Goal: Find specific page/section: Find specific page/section

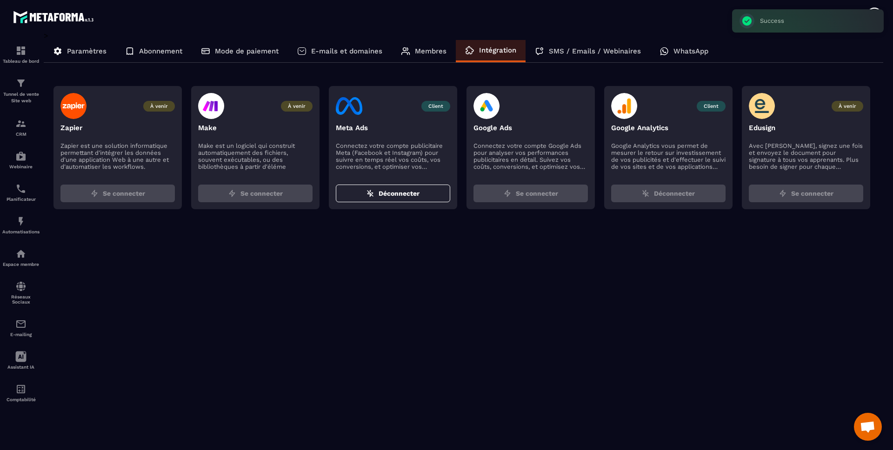
click at [645, 276] on div "> Paramètres Abonnement Mode de paiement E-mails et domaines Membres Intégratio…" at bounding box center [464, 234] width 840 height 406
drag, startPoint x: 753, startPoint y: 256, endPoint x: 737, endPoint y: 229, distance: 31.5
click at [753, 256] on div "> Paramètres Abonnement Mode de paiement E-mails et domaines Membres Intégratio…" at bounding box center [464, 234] width 840 height 406
click at [878, 426] on span "Ouvrir le chat" at bounding box center [868, 427] width 28 height 28
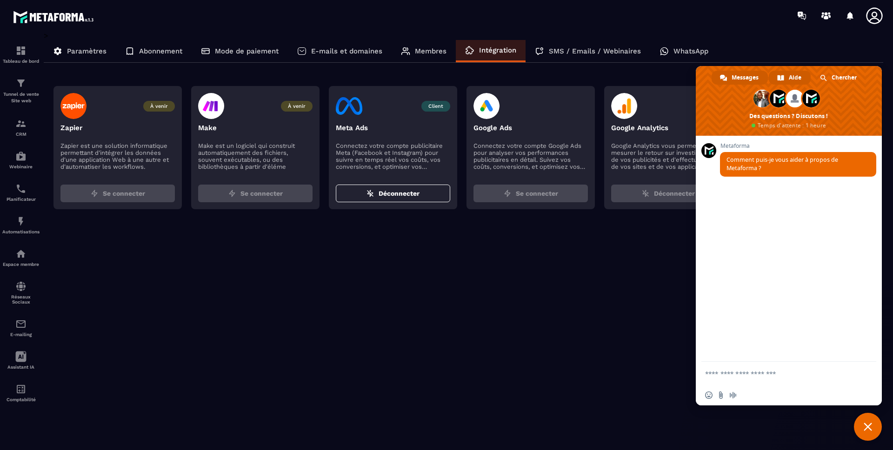
click at [795, 77] on span "Aide" at bounding box center [795, 78] width 13 height 14
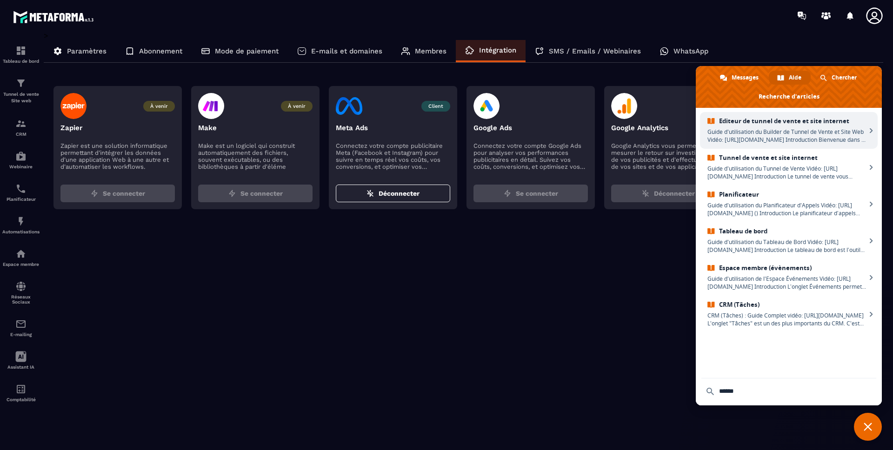
type input "******"
click at [775, 123] on span "Editeur de tunnel de vente et site internet" at bounding box center [786, 121] width 159 height 8
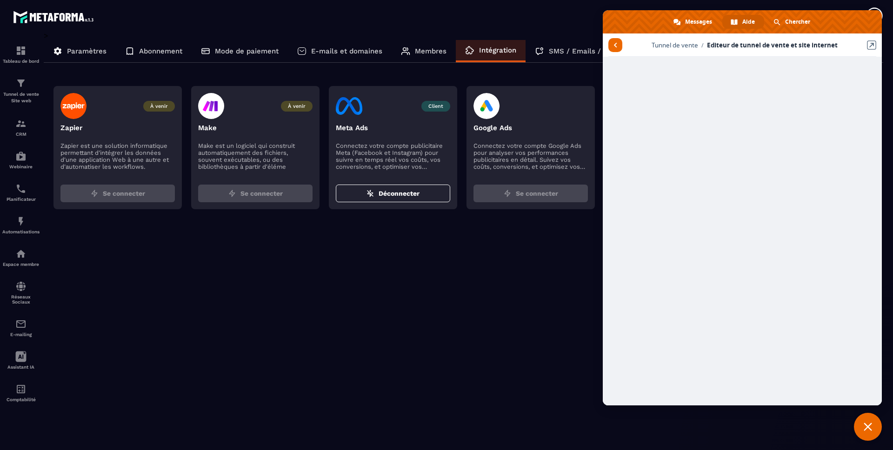
click at [585, 365] on div "> Paramètres Abonnement Mode de paiement E-mails et domaines Membres Intégratio…" at bounding box center [464, 234] width 840 height 406
click at [734, 23] on span at bounding box center [734, 22] width 7 height 7
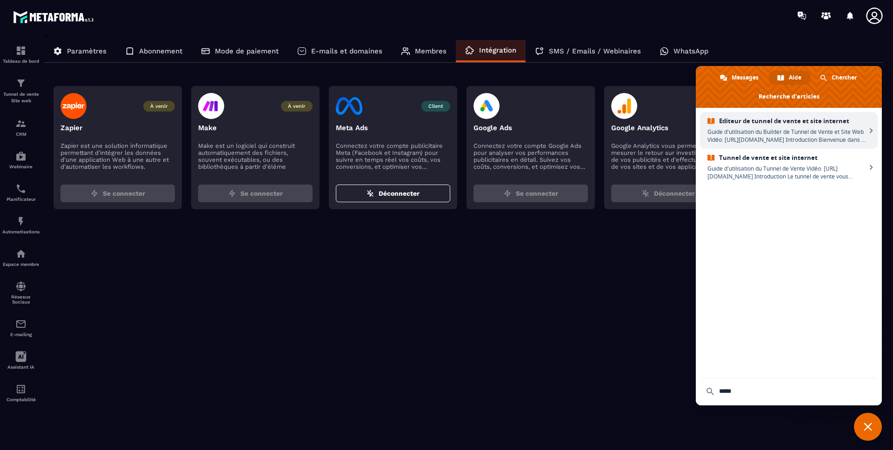
type input "****"
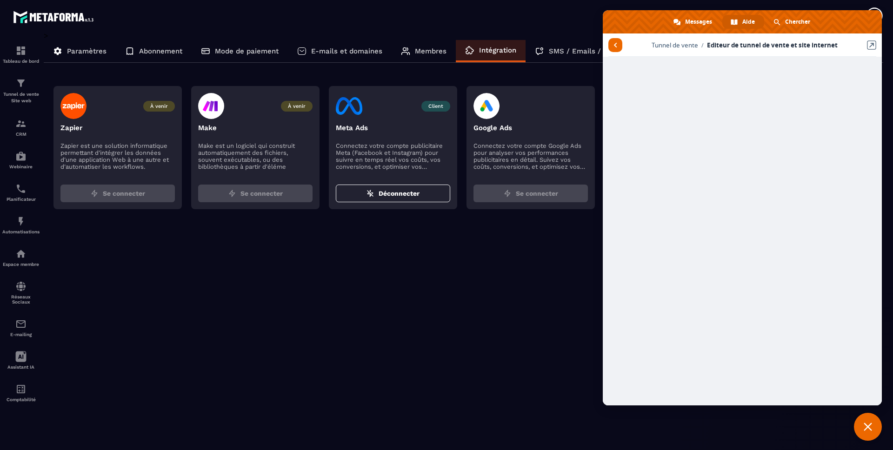
click at [534, 288] on div "> Paramètres Abonnement Mode de paiement E-mails et domaines Membres Intégratio…" at bounding box center [464, 234] width 840 height 406
click at [856, 424] on span "Fermer le chat" at bounding box center [868, 427] width 28 height 28
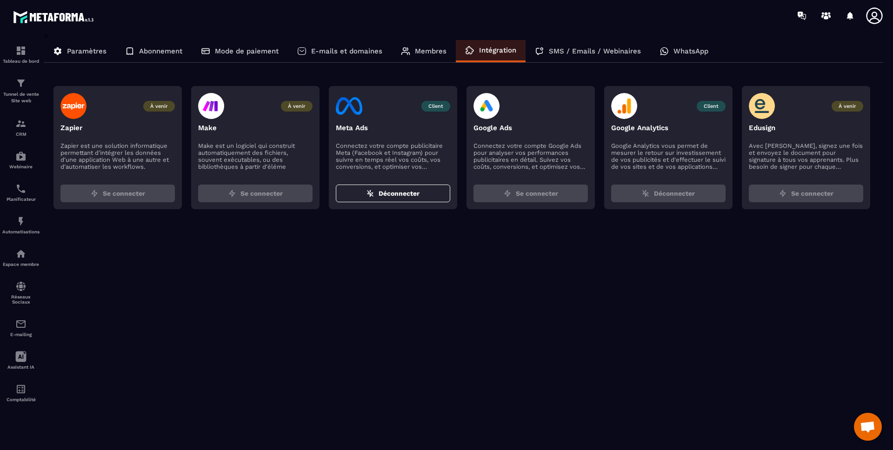
click at [671, 319] on div "> Paramètres Abonnement Mode de paiement E-mails et domaines Membres Intégratio…" at bounding box center [464, 234] width 840 height 406
click at [673, 253] on div "> Paramètres Abonnement Mode de paiement E-mails et domaines Membres Intégratio…" at bounding box center [464, 234] width 840 height 406
click at [680, 166] on p "Google Analytics vous permet de mesurer le retour sur investissement de vos pub…" at bounding box center [668, 156] width 114 height 28
click at [624, 107] on img at bounding box center [624, 106] width 27 height 26
click at [551, 51] on p "SMS / Emails / Webinaires" at bounding box center [595, 51] width 92 height 8
